Goal: Complete application form

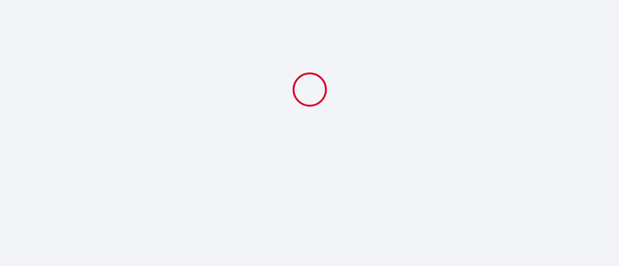
select select
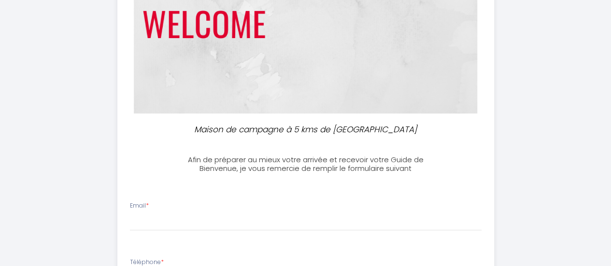
scroll to position [193, 0]
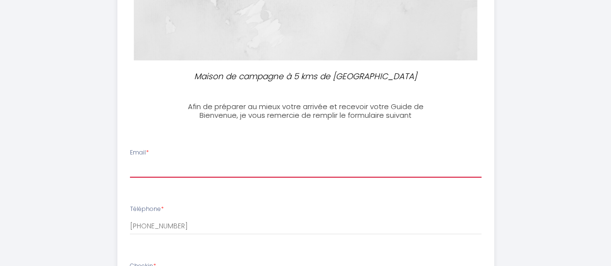
click at [134, 170] on input "Email *" at bounding box center [306, 168] width 352 height 17
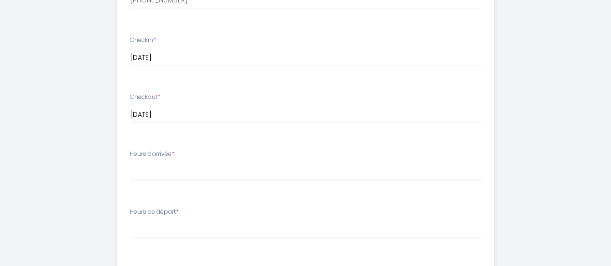
scroll to position [435, 0]
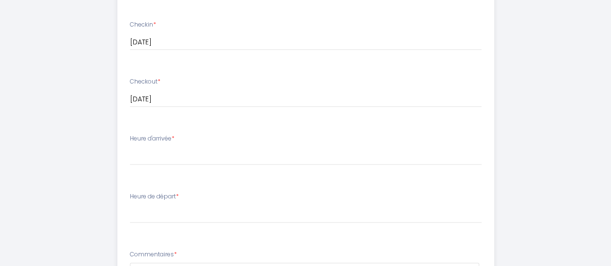
type input "[EMAIL_ADDRESS][DOMAIN_NAME]"
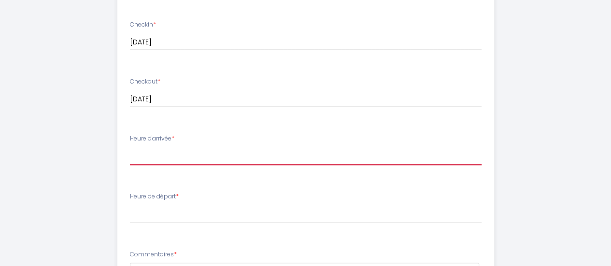
click at [166, 155] on select "17:00 17:30 18:00 18:30 19:00" at bounding box center [306, 156] width 352 height 18
select select "17:00"
click at [130, 147] on select "17:00 17:30 18:00 18:30 19:00" at bounding box center [306, 156] width 352 height 18
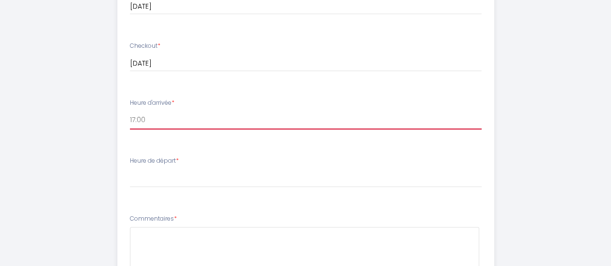
scroll to position [483, 0]
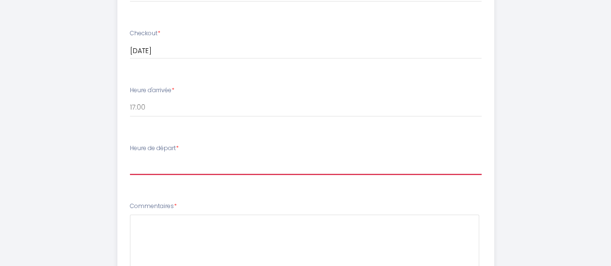
click at [144, 167] on select "00:00 00:30 01:00 01:30 02:00 02:30 03:00 03:30 04:00 04:30 05:00 05:30 06:00 0…" at bounding box center [306, 166] width 352 height 18
select select "10:00"
click at [130, 157] on select "00:00 00:30 01:00 01:30 02:00 02:30 03:00 03:30 04:00 04:30 05:00 05:30 06:00 0…" at bounding box center [306, 166] width 352 height 18
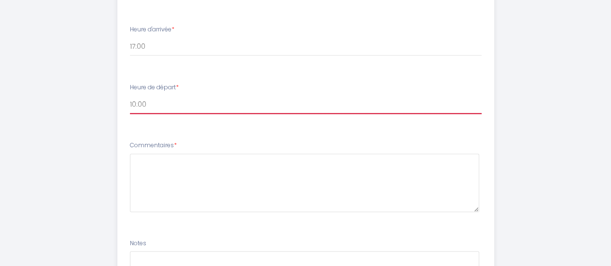
scroll to position [524, 0]
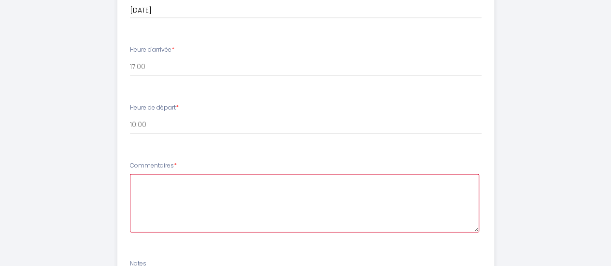
click at [147, 177] on textarea at bounding box center [304, 203] width 349 height 58
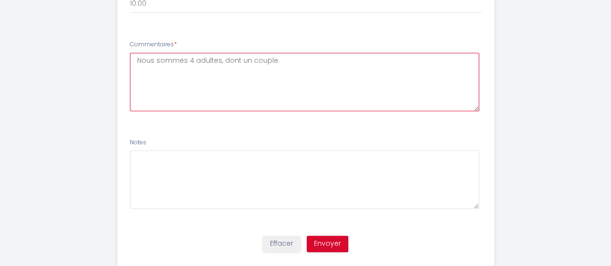
scroll to position [669, 0]
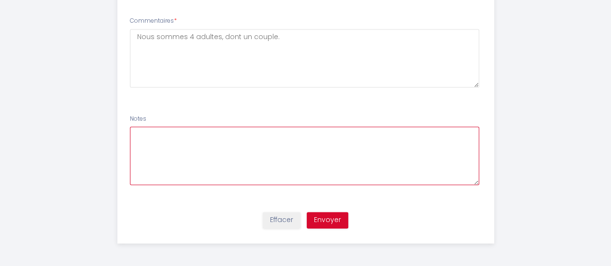
click at [142, 144] on textarea at bounding box center [304, 156] width 349 height 58
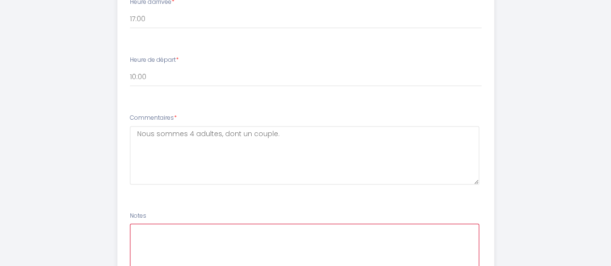
scroll to position [572, 0]
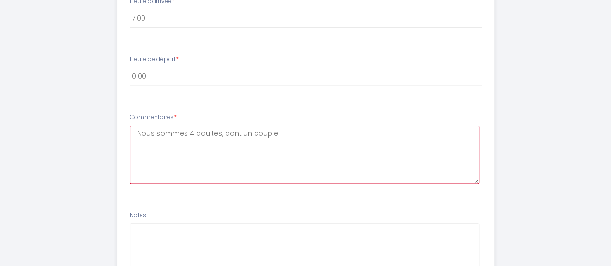
click at [284, 133] on textarea "Nous sommes 4 adultes, dont un couple." at bounding box center [304, 155] width 349 height 58
click at [385, 134] on textarea "Nous sommes 4 adultes, dont un couple. nous occuperons les lits doubles 3 chamb…" at bounding box center [304, 155] width 349 height 58
click at [188, 142] on textarea "Nous sommes 4 adultes, dont un couple. nous occuperons les lits doubles dans 3 …" at bounding box center [304, 155] width 349 height 58
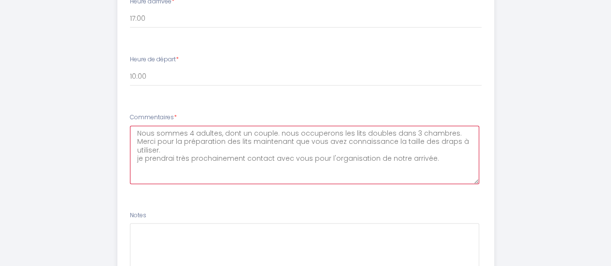
click at [387, 142] on textarea "Nous sommes 4 adultes, dont un couple. nous occuperons les lits doubles dans 3 …" at bounding box center [304, 155] width 349 height 58
click at [173, 152] on textarea "Nous sommes 4 adultes, dont un couple. nous occuperons les lits doubles dans 3 …" at bounding box center [304, 155] width 349 height 58
click at [141, 168] on textarea "Nous sommes 4 adultes, dont un couple. nous occuperons les lits doubles dans 3 …" at bounding box center [304, 155] width 349 height 58
click at [438, 158] on textarea "Nous sommes 4 adultes, dont un couple. nous occuperons les lits doubles dans 3 …" at bounding box center [304, 155] width 349 height 58
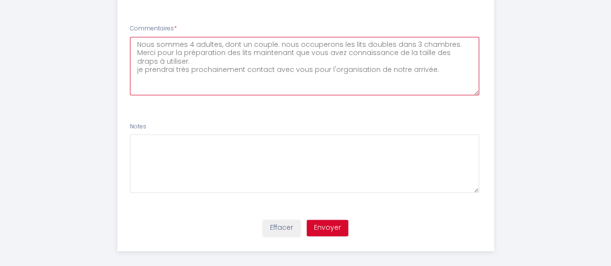
scroll to position [669, 0]
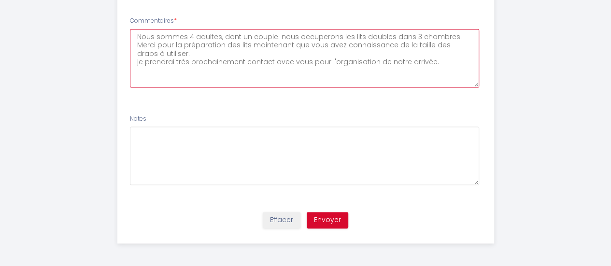
type textarea "Nous sommes 4 adultes, dont un couple. nous occuperons les lits doubles dans 3 …"
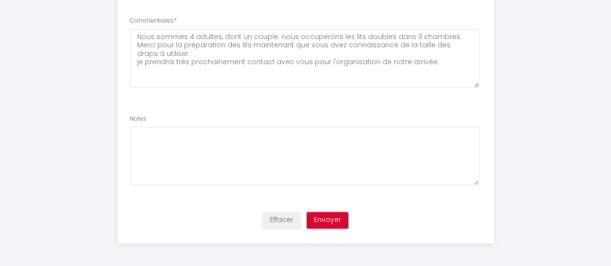
click at [328, 218] on button "Envoyer" at bounding box center [328, 220] width 42 height 16
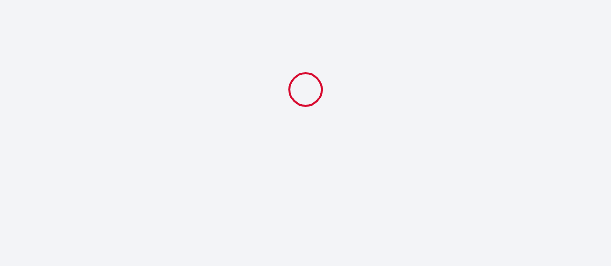
scroll to position [0, 0]
select select "10:00"
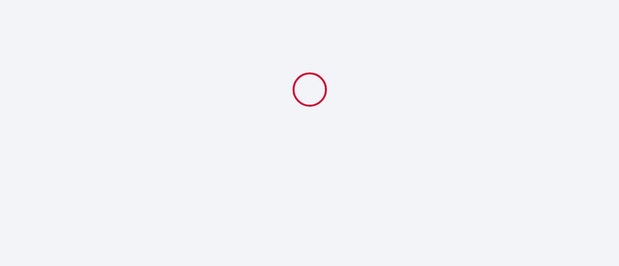
select select
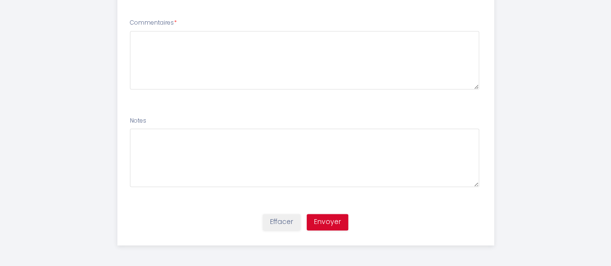
scroll to position [669, 0]
